Goal: Navigation & Orientation: Find specific page/section

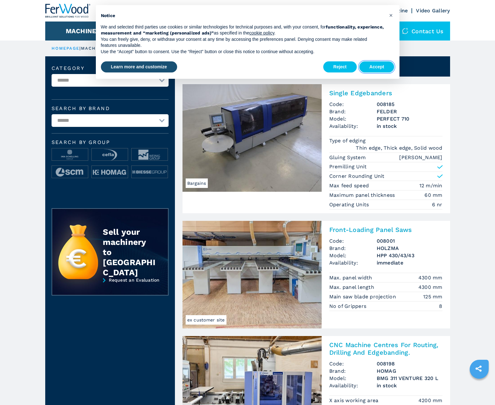
click at [377, 67] on button "Accept" at bounding box center [376, 66] width 35 height 11
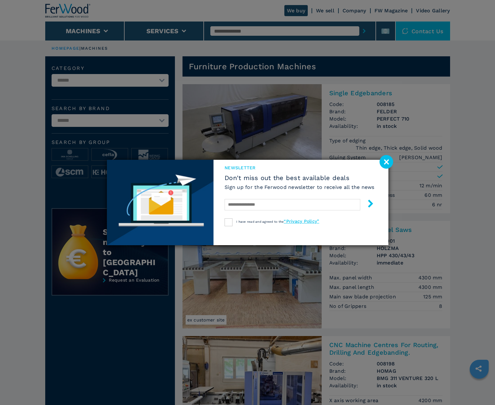
scroll to position [633, 0]
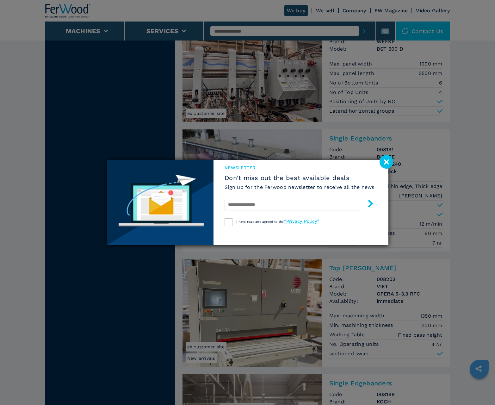
click at [386, 162] on image at bounding box center [387, 162] width 14 height 14
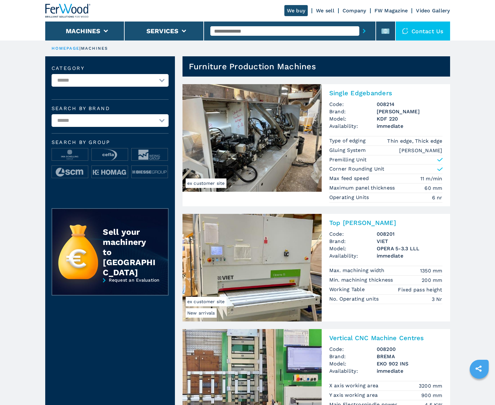
scroll to position [633, 0]
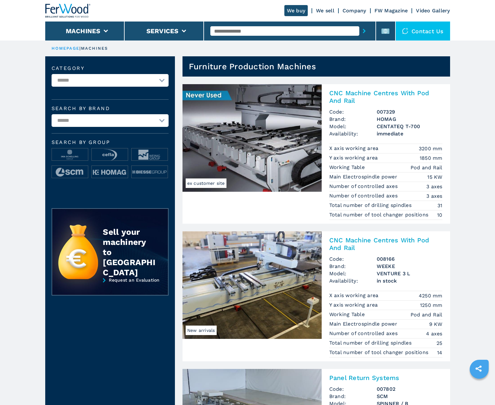
scroll to position [633, 0]
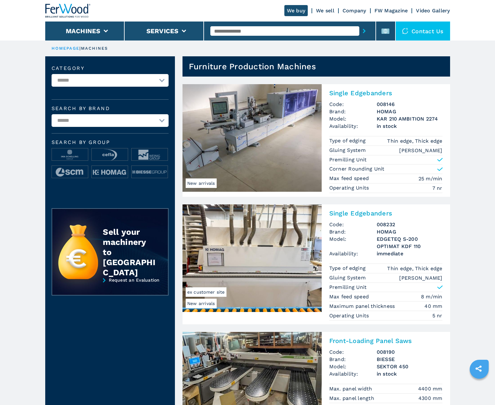
scroll to position [633, 0]
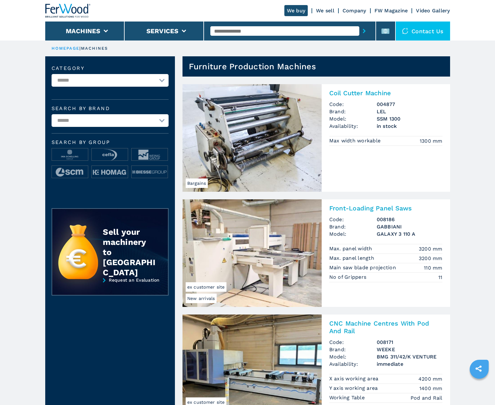
scroll to position [633, 0]
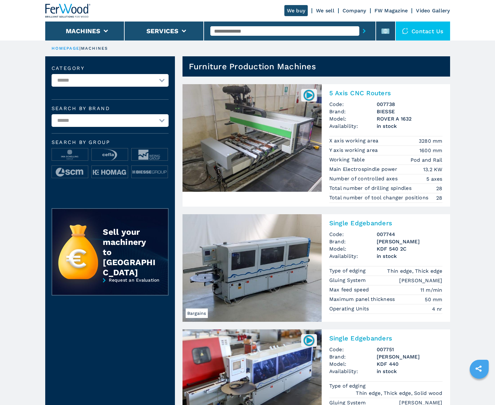
scroll to position [633, 0]
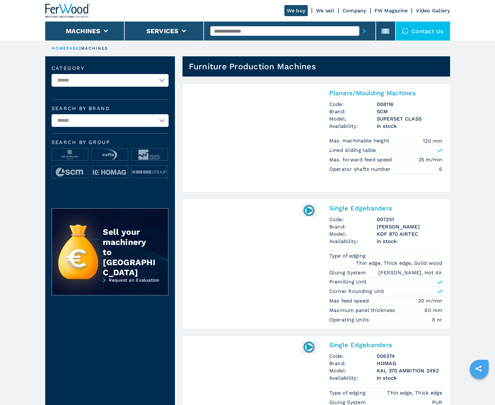
scroll to position [633, 0]
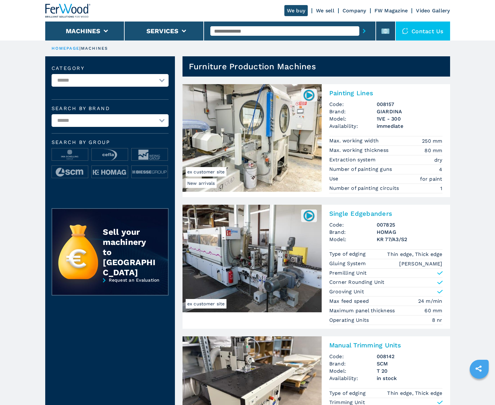
scroll to position [633, 0]
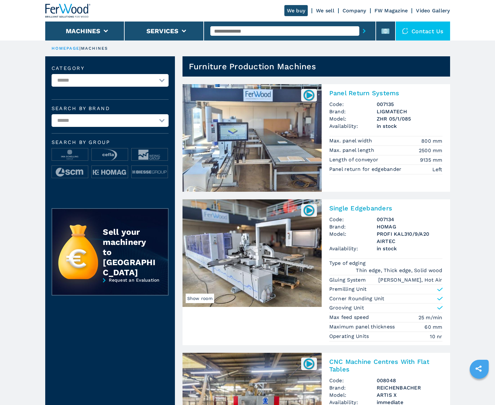
scroll to position [633, 0]
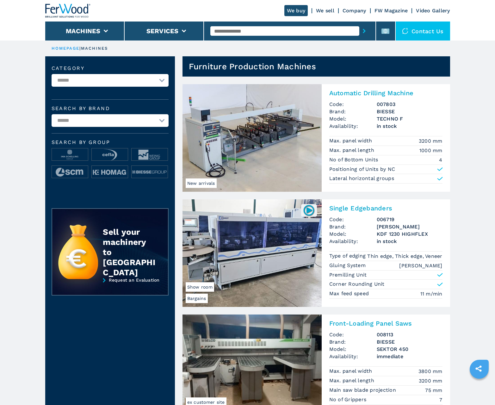
scroll to position [633, 0]
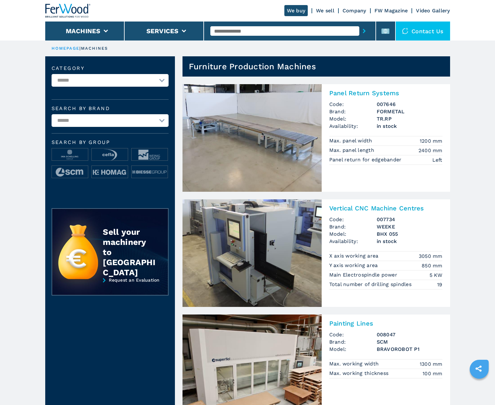
scroll to position [633, 0]
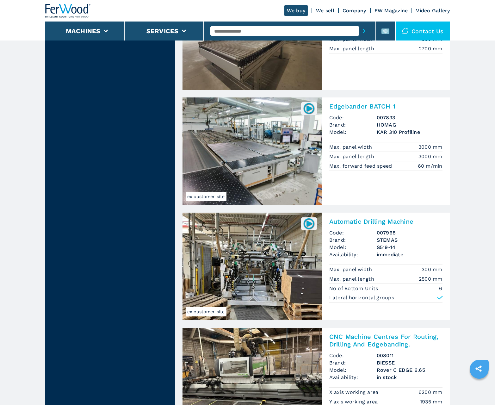
scroll to position [1271, 0]
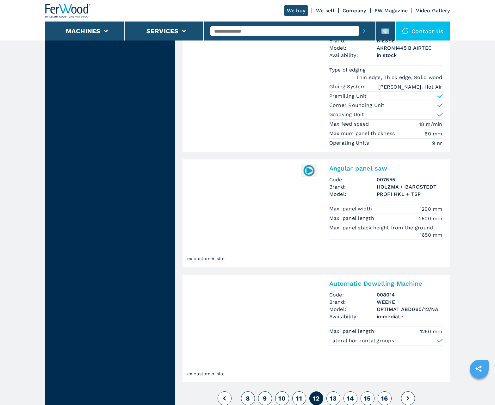
click at [333, 398] on span "13" at bounding box center [333, 399] width 7 height 8
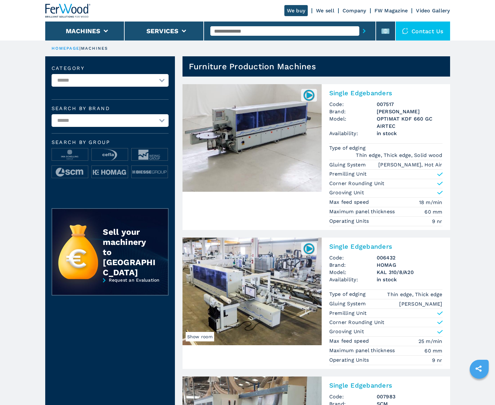
scroll to position [633, 0]
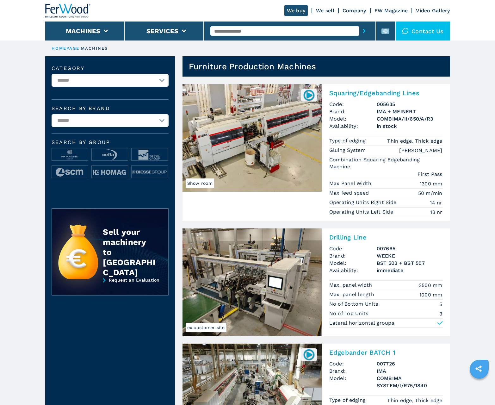
scroll to position [633, 0]
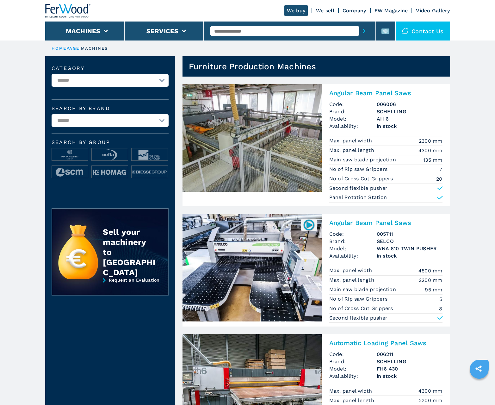
scroll to position [633, 0]
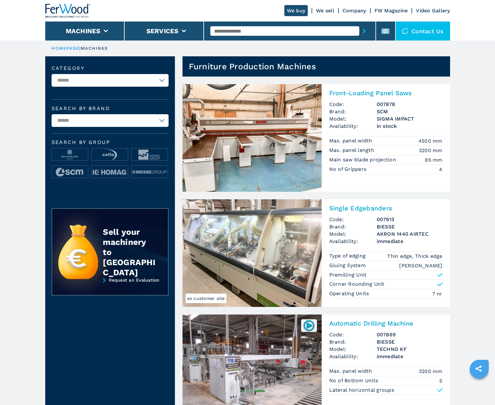
scroll to position [633, 0]
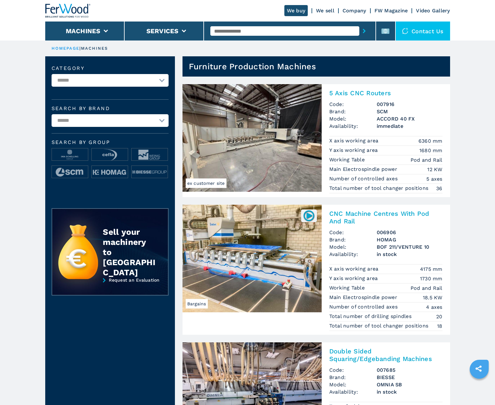
scroll to position [633, 0]
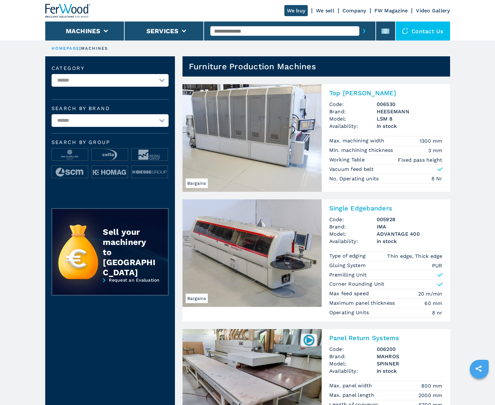
scroll to position [633, 0]
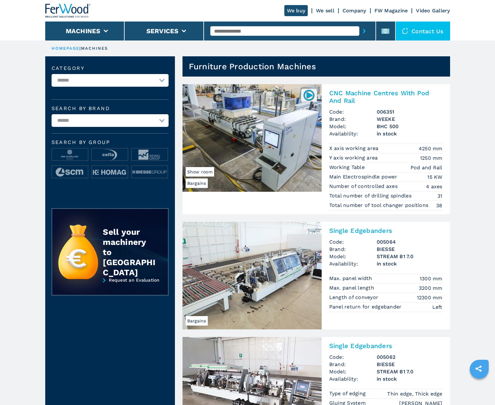
scroll to position [633, 0]
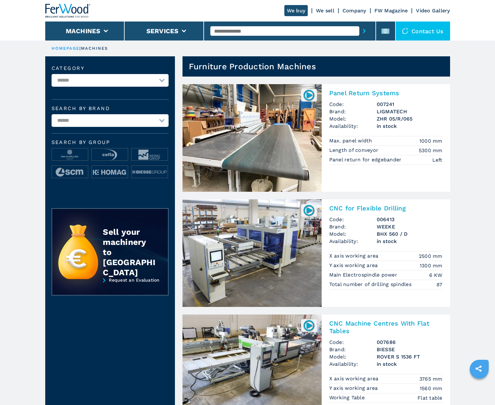
scroll to position [633, 0]
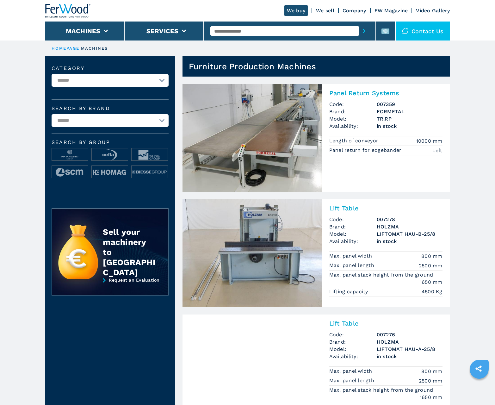
scroll to position [633, 0]
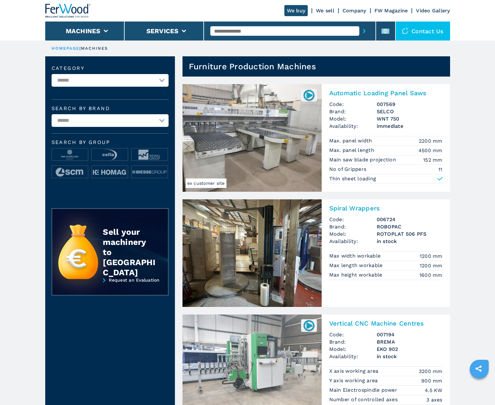
scroll to position [633, 0]
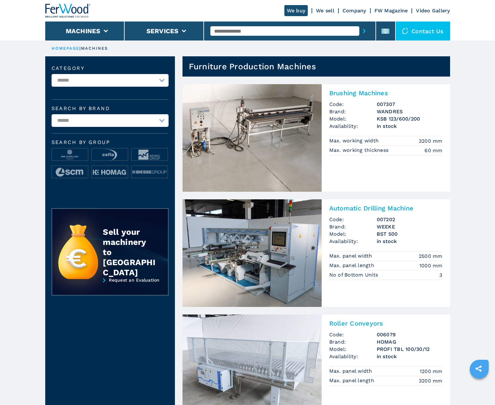
scroll to position [633, 0]
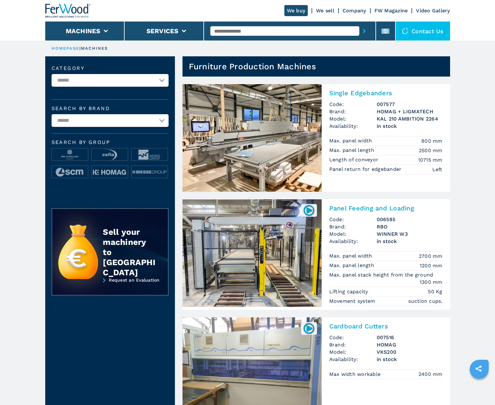
scroll to position [633, 0]
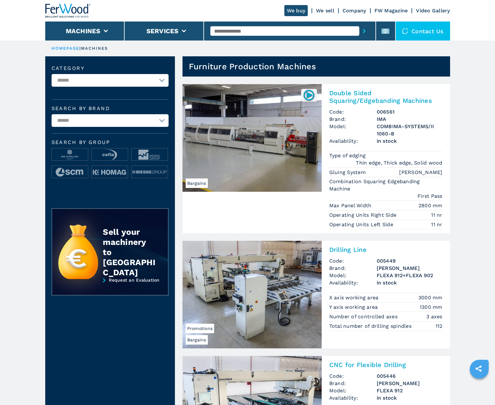
scroll to position [633, 0]
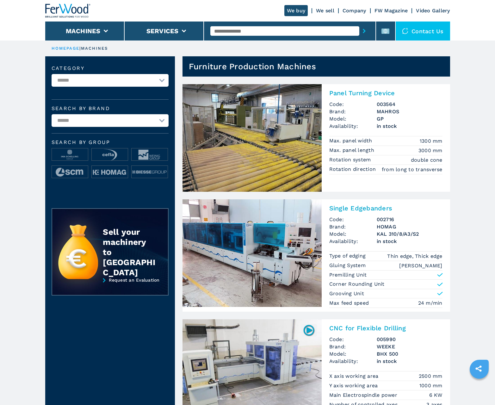
scroll to position [633, 0]
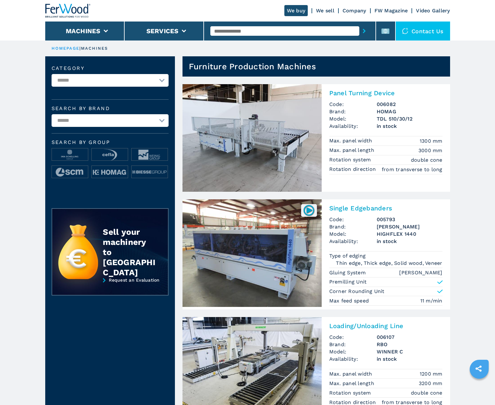
scroll to position [633, 0]
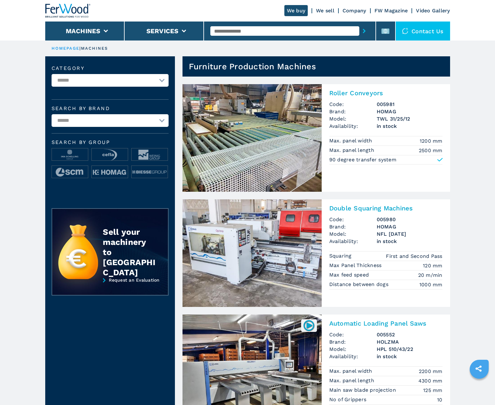
scroll to position [633, 0]
